Goal: Information Seeking & Learning: Learn about a topic

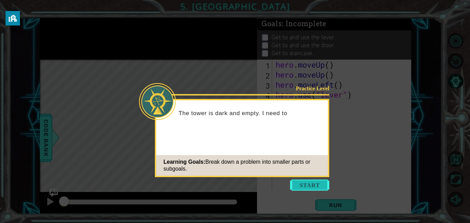
click at [292, 183] on button "Start" at bounding box center [309, 184] width 39 height 11
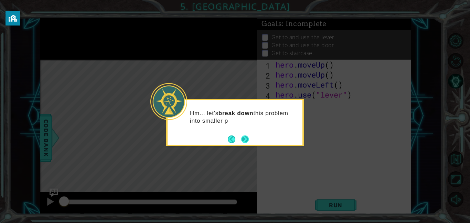
click at [244, 133] on div "Hm... let's break down this problem into smaller p" at bounding box center [235, 120] width 135 height 35
click at [246, 134] on footer at bounding box center [238, 139] width 21 height 10
click at [241, 135] on button "Next" at bounding box center [245, 139] width 8 height 8
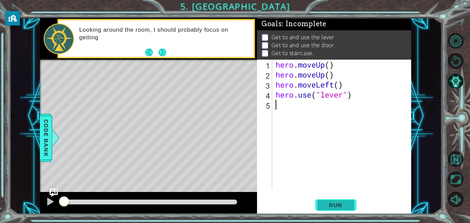
click at [316, 202] on button "Run" at bounding box center [335, 204] width 41 height 15
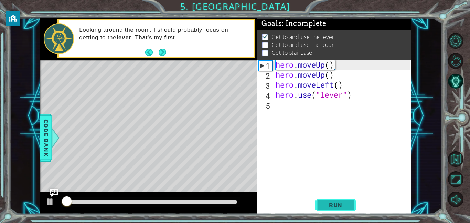
scroll to position [1, 0]
